Goal: Task Accomplishment & Management: Manage account settings

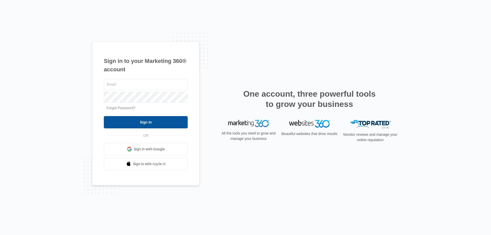
type input "jpeltonovich@empirebeautyschools.com"
click at [165, 122] on input "Sign In" at bounding box center [146, 122] width 84 height 12
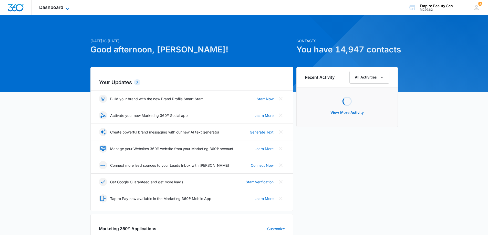
click at [58, 6] on span "Dashboard" at bounding box center [51, 7] width 24 height 5
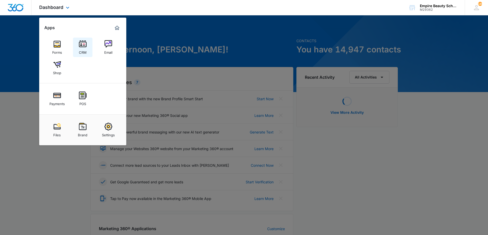
click at [84, 44] on img at bounding box center [83, 44] width 8 height 8
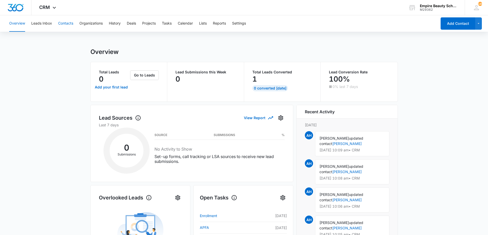
click at [63, 24] on button "Contacts" at bounding box center [65, 23] width 15 height 16
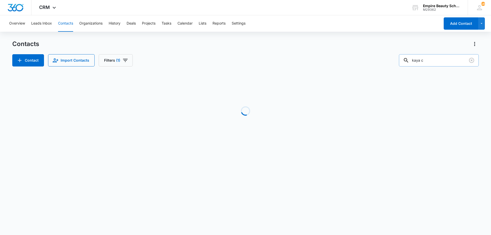
click at [440, 61] on input "kaya c" at bounding box center [439, 60] width 80 height 12
drag, startPoint x: 428, startPoint y: 60, endPoint x: 361, endPoint y: 59, distance: 67.3
click at [361, 59] on div "Contact Import Contacts Filters (1) kaya c" at bounding box center [245, 60] width 467 height 12
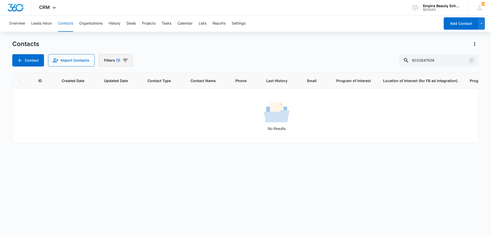
click at [118, 61] on span "(1)" at bounding box center [118, 61] width 4 height 4
click at [128, 163] on button "Clear All" at bounding box center [133, 164] width 59 height 10
click at [164, 47] on div "Contacts" at bounding box center [245, 44] width 467 height 8
click at [423, 61] on input "6032647436" at bounding box center [439, 60] width 80 height 12
type input "603-264-7436"
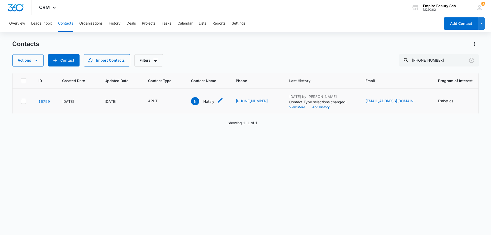
click at [204, 103] on p "Nataly" at bounding box center [208, 101] width 11 height 5
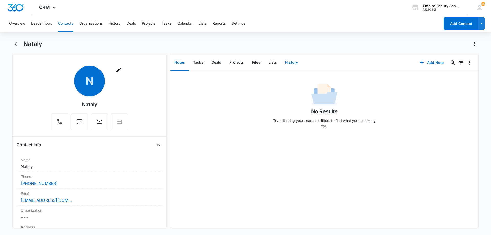
click at [291, 62] on button "History" at bounding box center [291, 63] width 21 height 16
